Goal: Browse casually

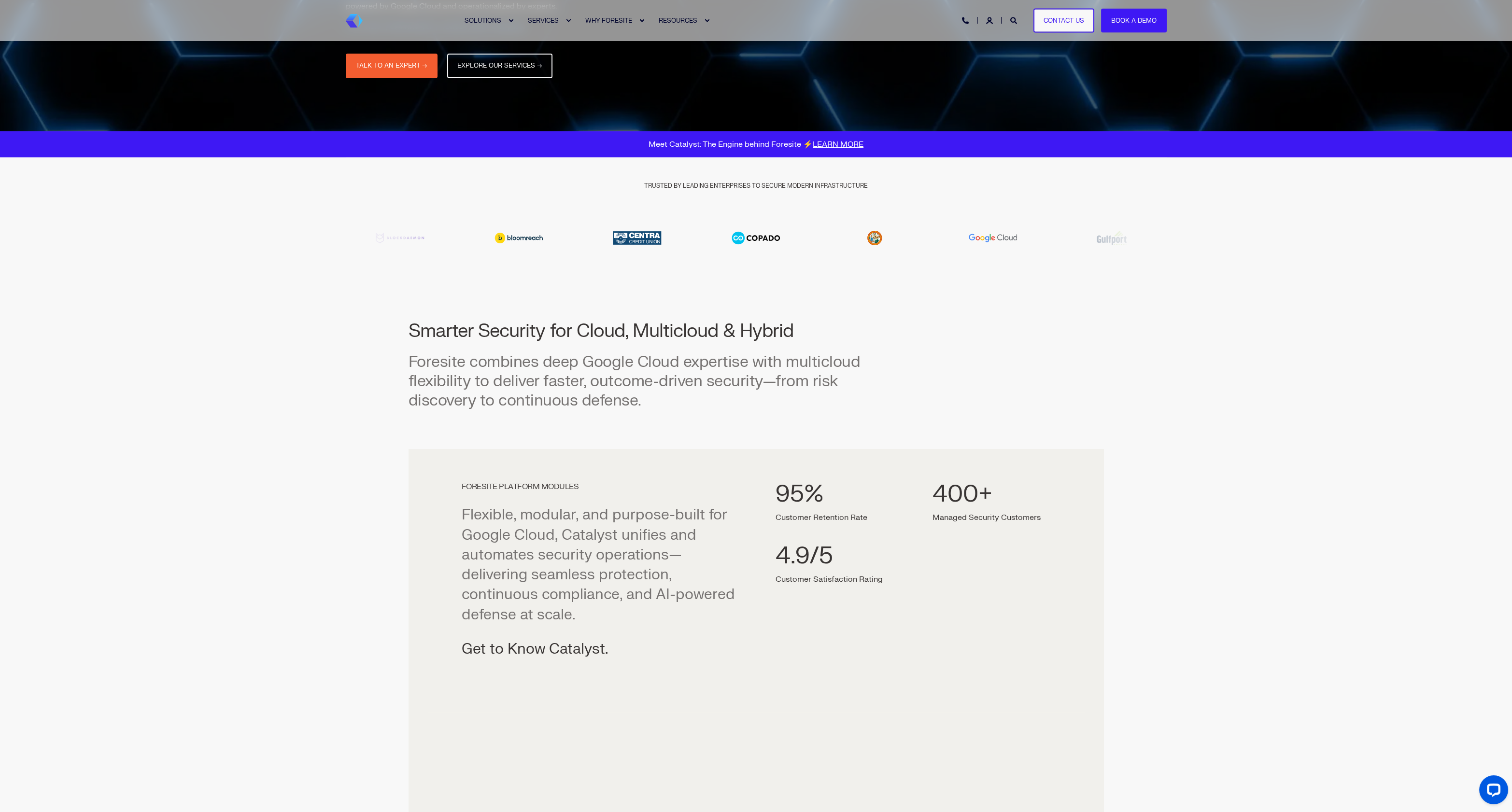
scroll to position [219, 0]
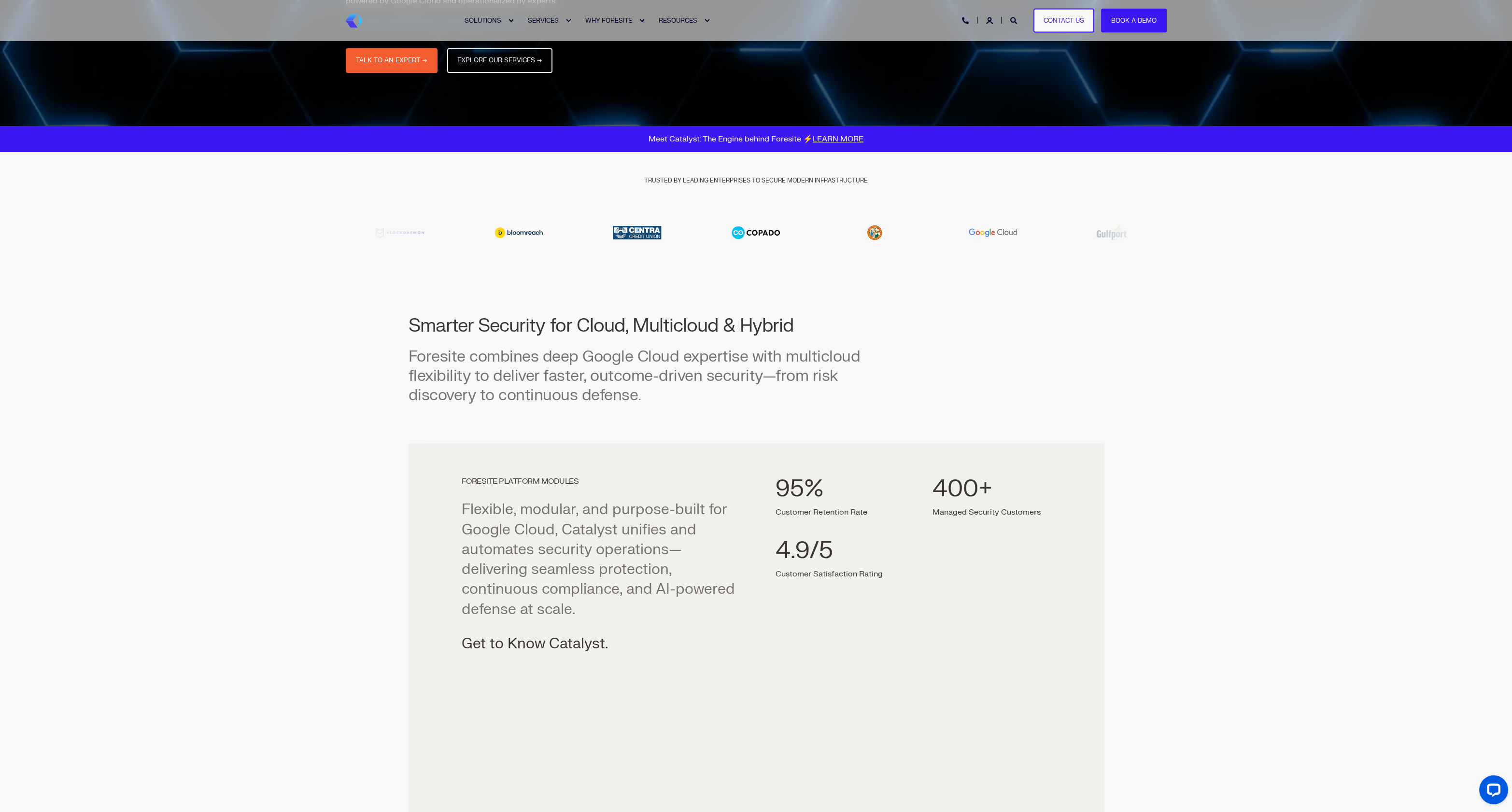
click at [923, 236] on img "6 / 20" at bounding box center [875, 232] width 97 height 29
click at [917, 236] on img "6 / 20" at bounding box center [875, 232] width 97 height 29
click at [912, 236] on img "6 / 20" at bounding box center [875, 232] width 97 height 29
click at [899, 235] on img "6 / 20" at bounding box center [875, 232] width 97 height 29
click at [791, 236] on img "19 / 20" at bounding box center [755, 232] width 97 height 29
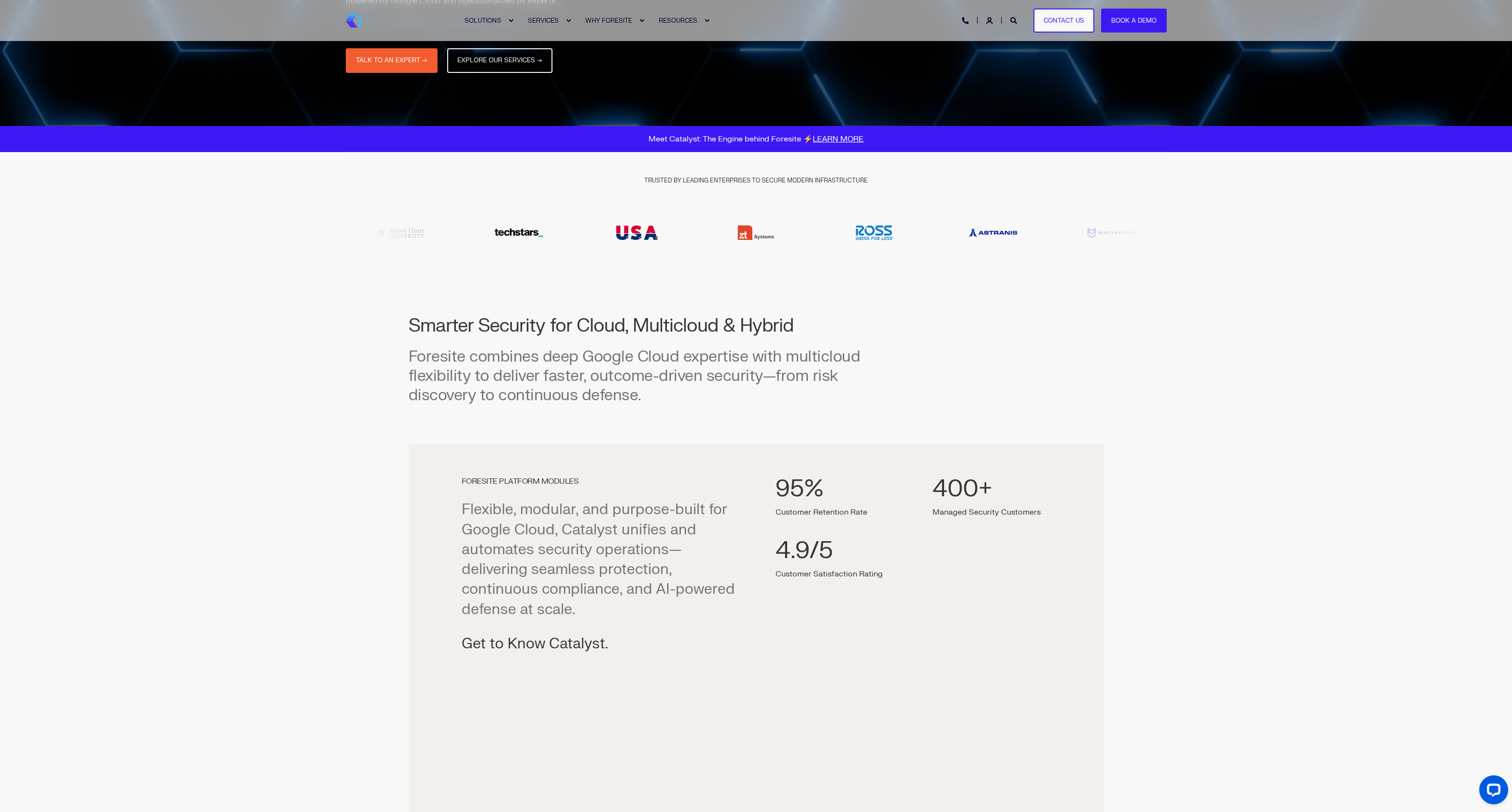
click at [761, 237] on img "19 / 20" at bounding box center [755, 232] width 97 height 29
click at [717, 176] on span "TRUSTED BY LEADING ENTERPRISES TO SECURE MODERN INFRASTRUCTURE" at bounding box center [756, 180] width 224 height 18
click at [1040, 235] on img "3 / 20" at bounding box center [993, 233] width 97 height 11
click at [998, 235] on img "3 / 20" at bounding box center [993, 233] width 97 height 11
click at [707, 175] on span "TRUSTED BY LEADING ENTERPRISES TO SECURE MODERN INFRASTRUCTURE" at bounding box center [756, 180] width 224 height 18
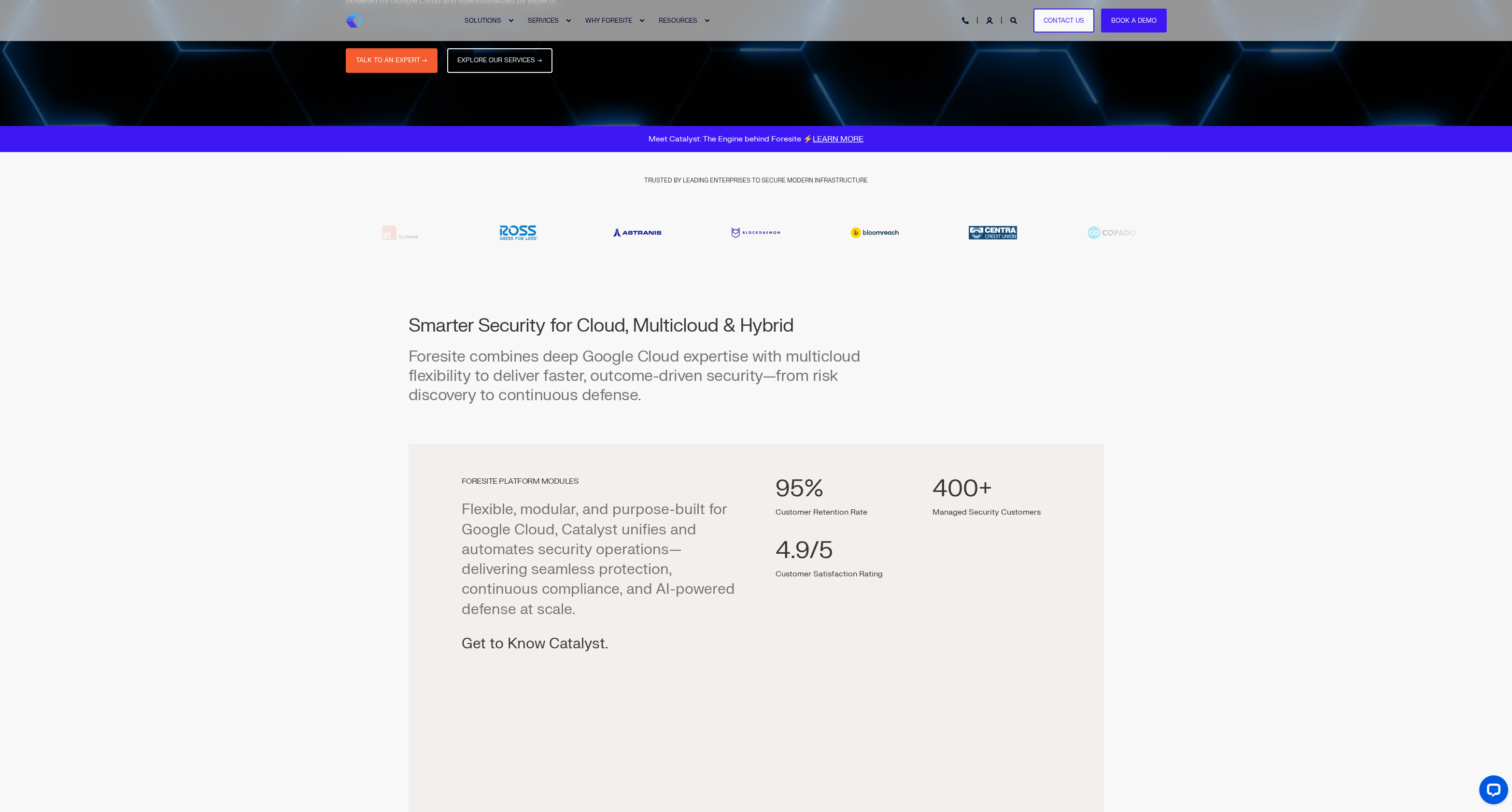
click at [700, 182] on span "TRUSTED BY LEADING ENTERPRISES TO SECURE MODERN INFRASTRUCTURE" at bounding box center [756, 180] width 224 height 8
